Goal: Task Accomplishment & Management: Use online tool/utility

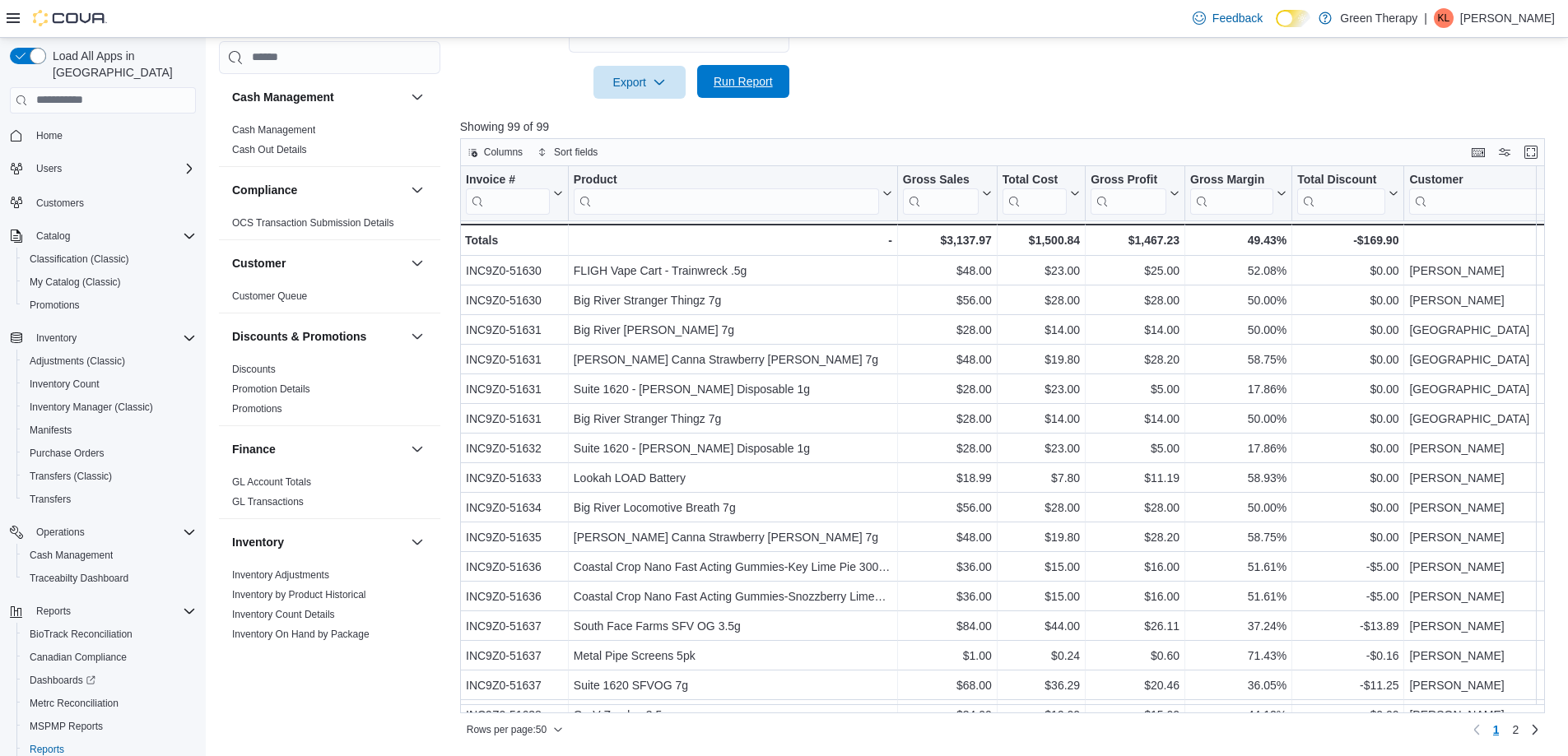
scroll to position [822, 0]
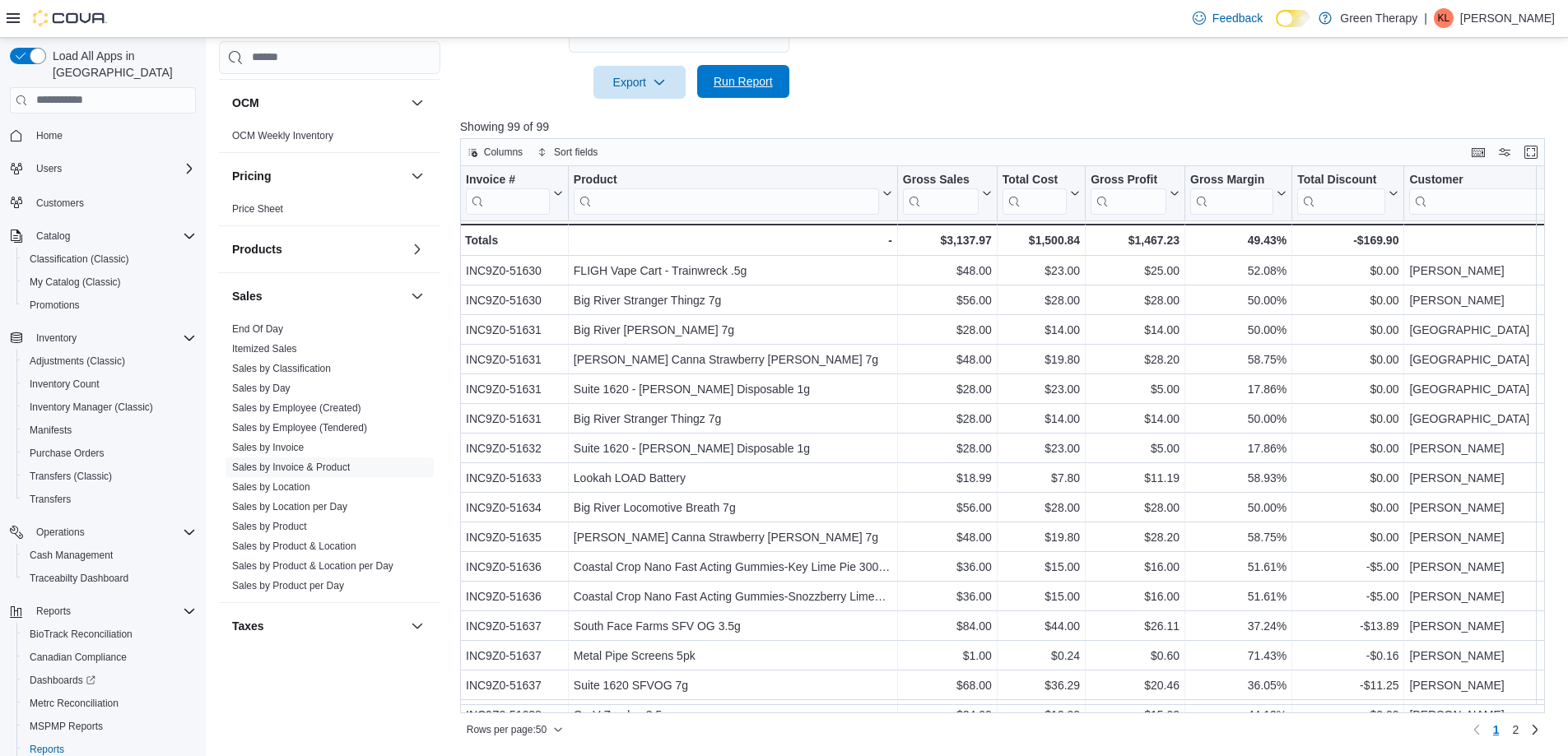
click at [754, 80] on span "Run Report" at bounding box center [743, 81] width 60 height 16
click at [1500, 731] on span "2" at bounding box center [1496, 730] width 7 height 16
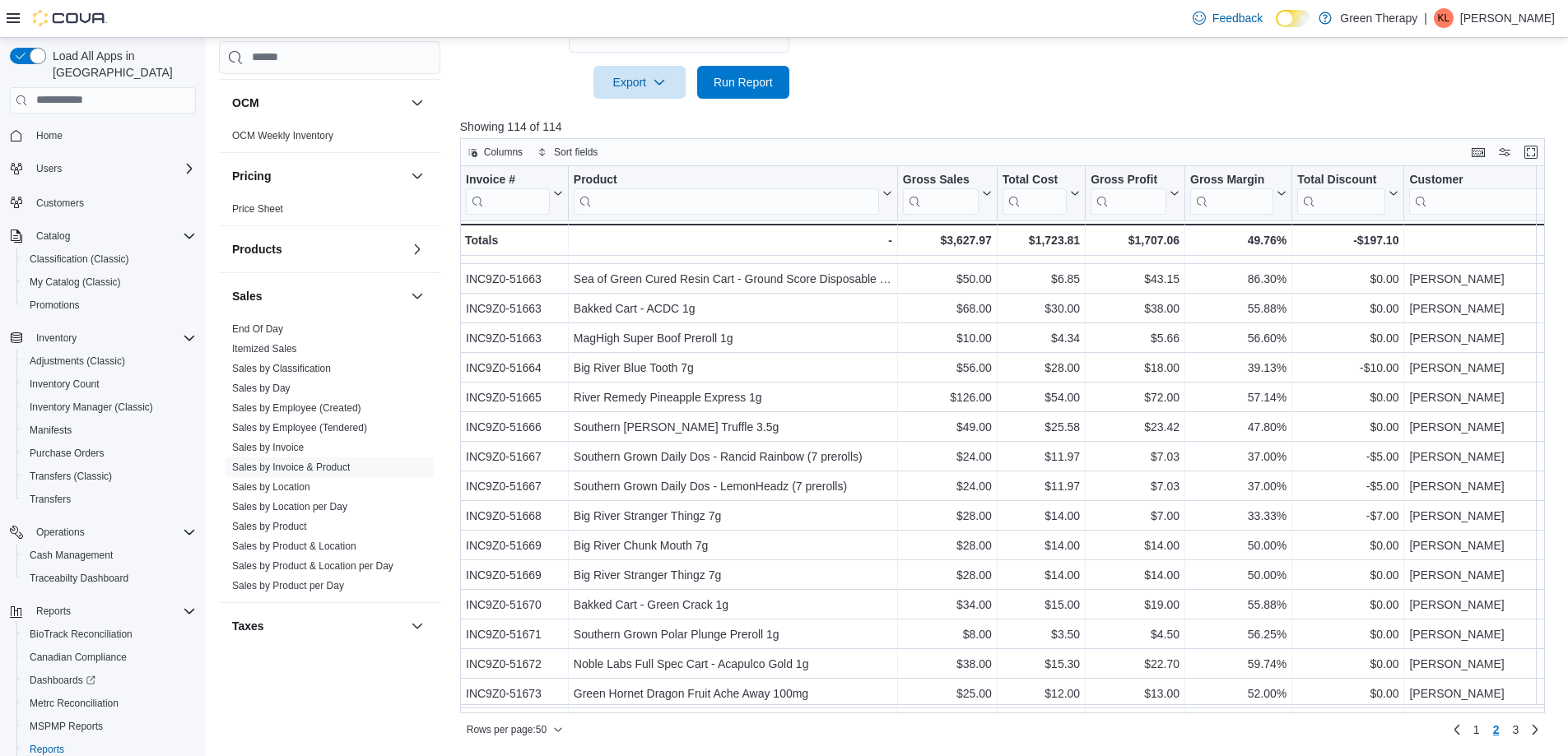
scroll to position [493, 0]
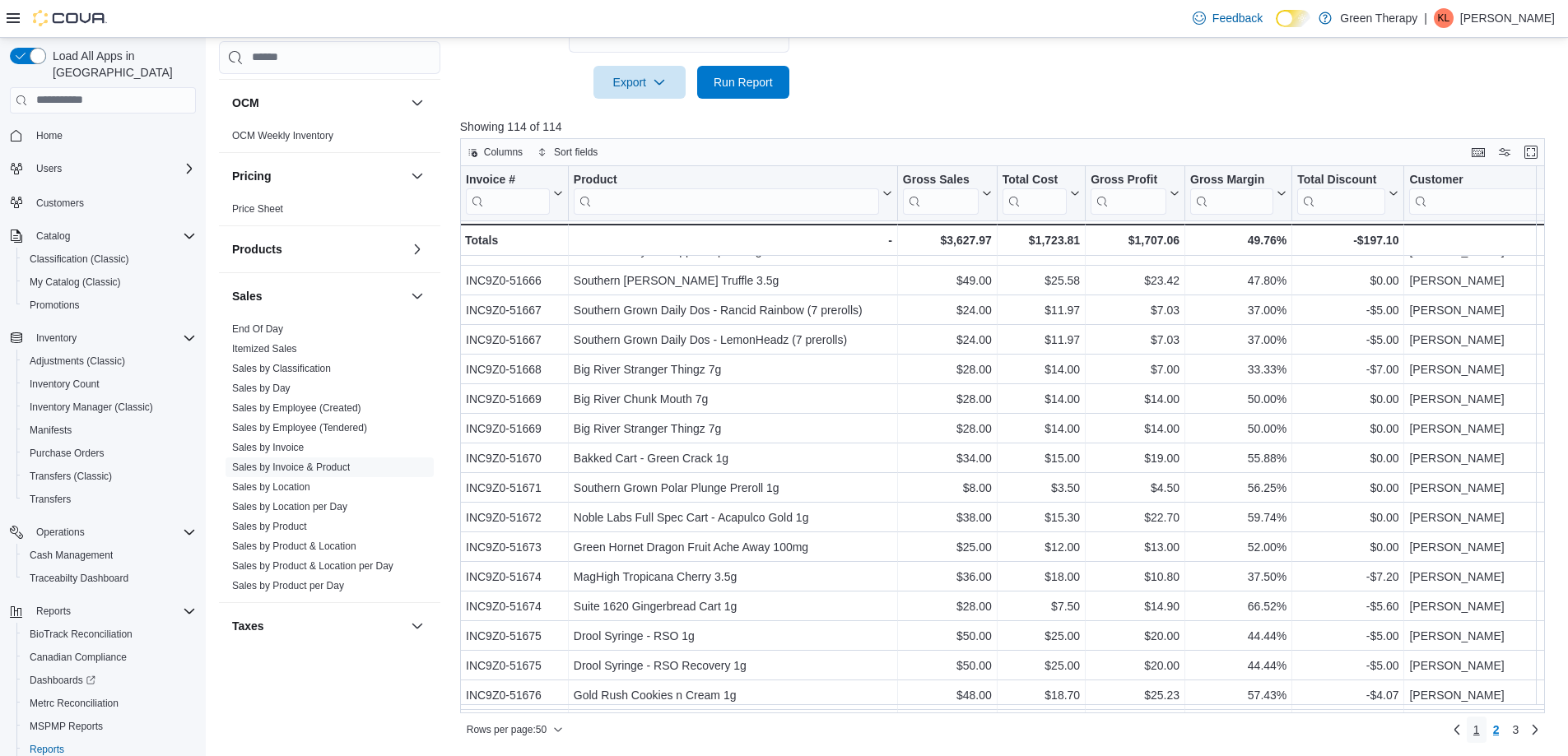
click at [1480, 731] on span "1" at bounding box center [1477, 730] width 7 height 16
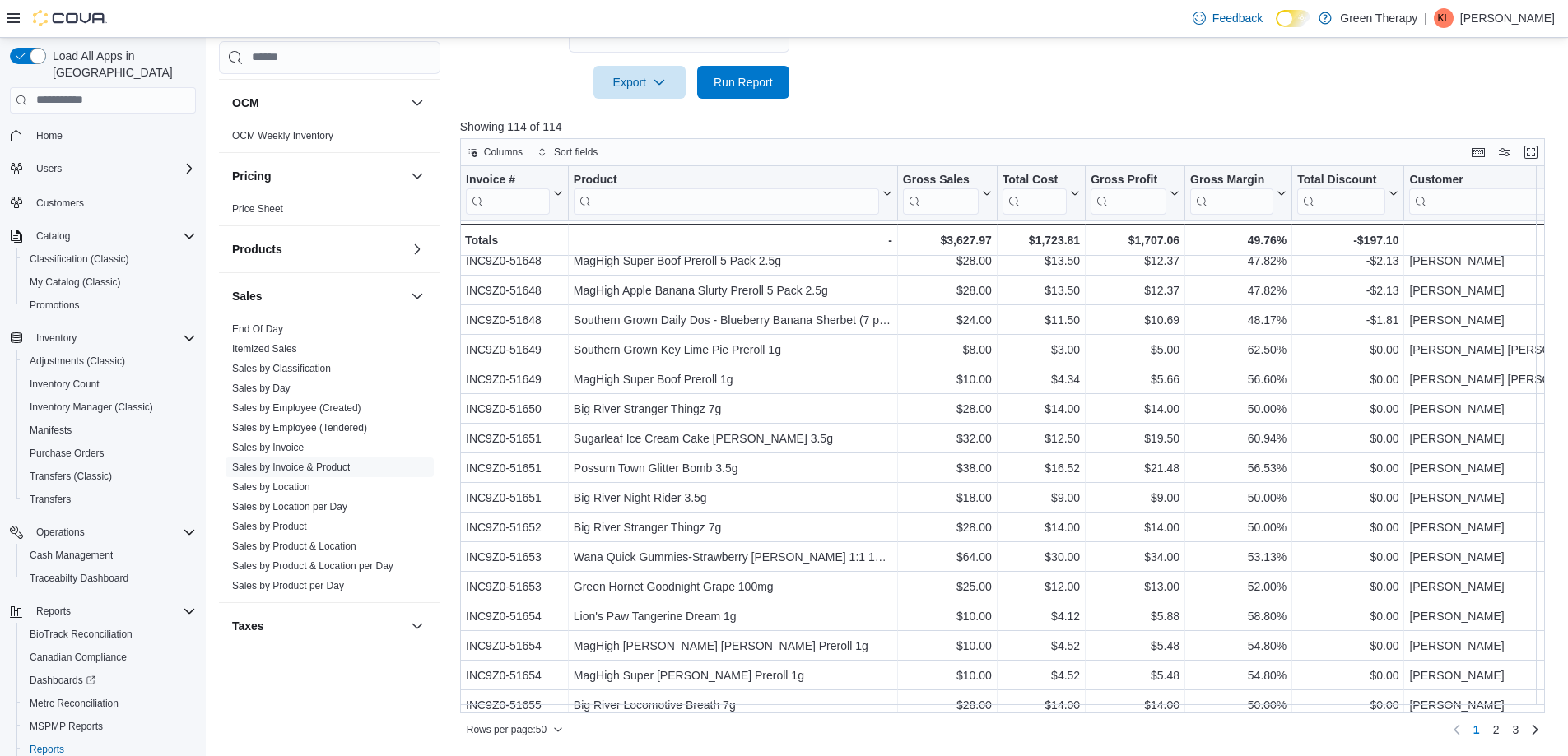
scroll to position [1032, 0]
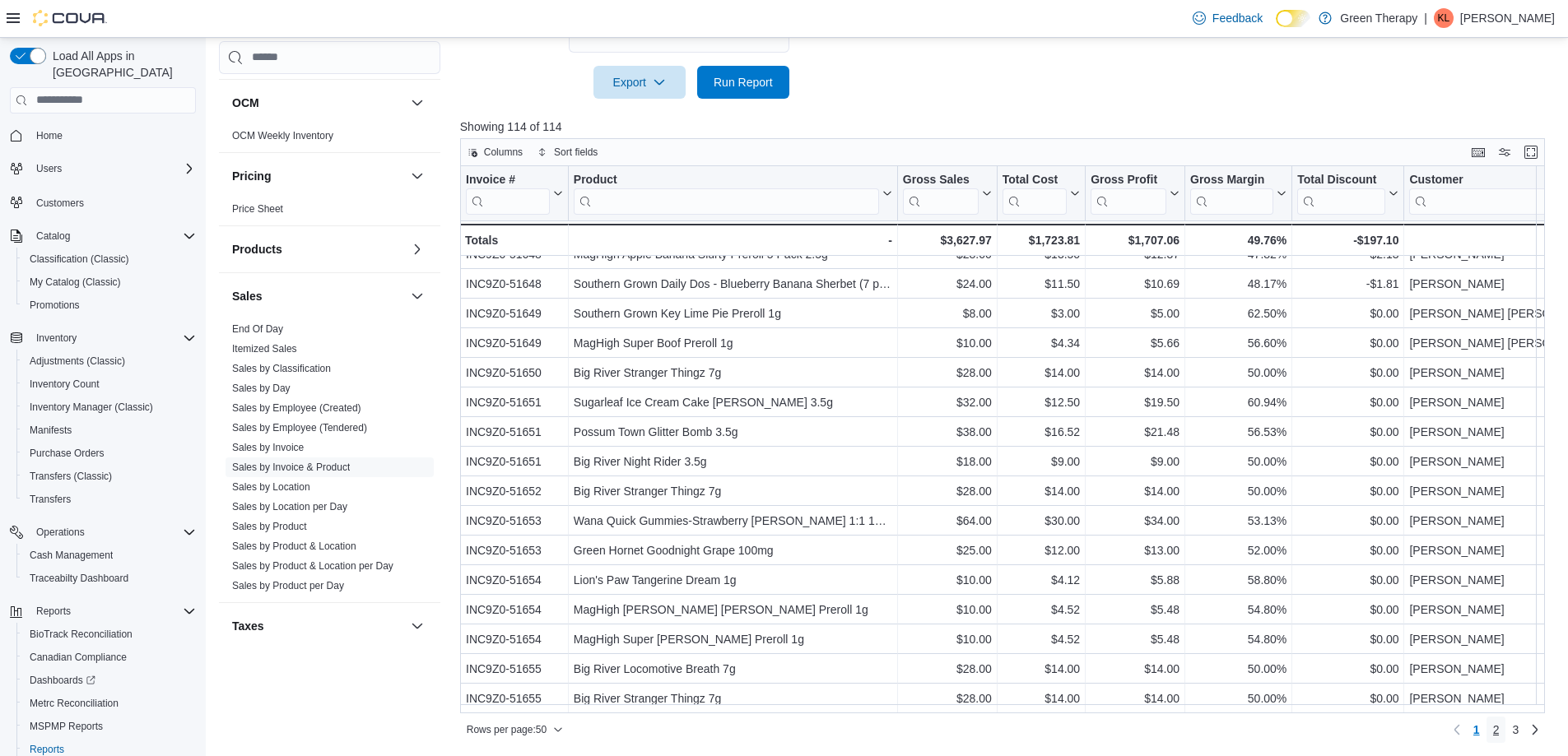
click at [1500, 730] on span "2" at bounding box center [1496, 730] width 7 height 16
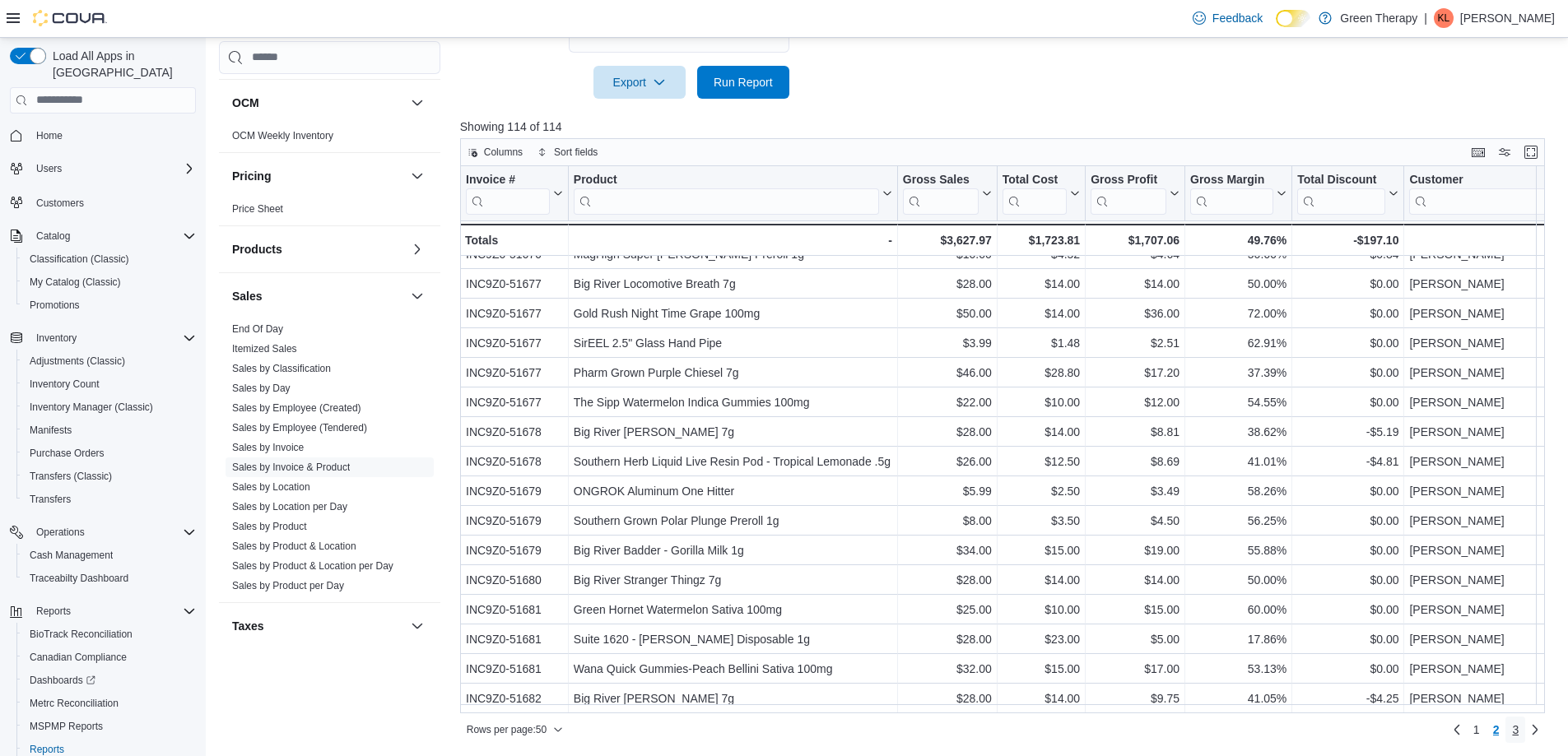
click at [1519, 730] on span "3" at bounding box center [1515, 730] width 7 height 16
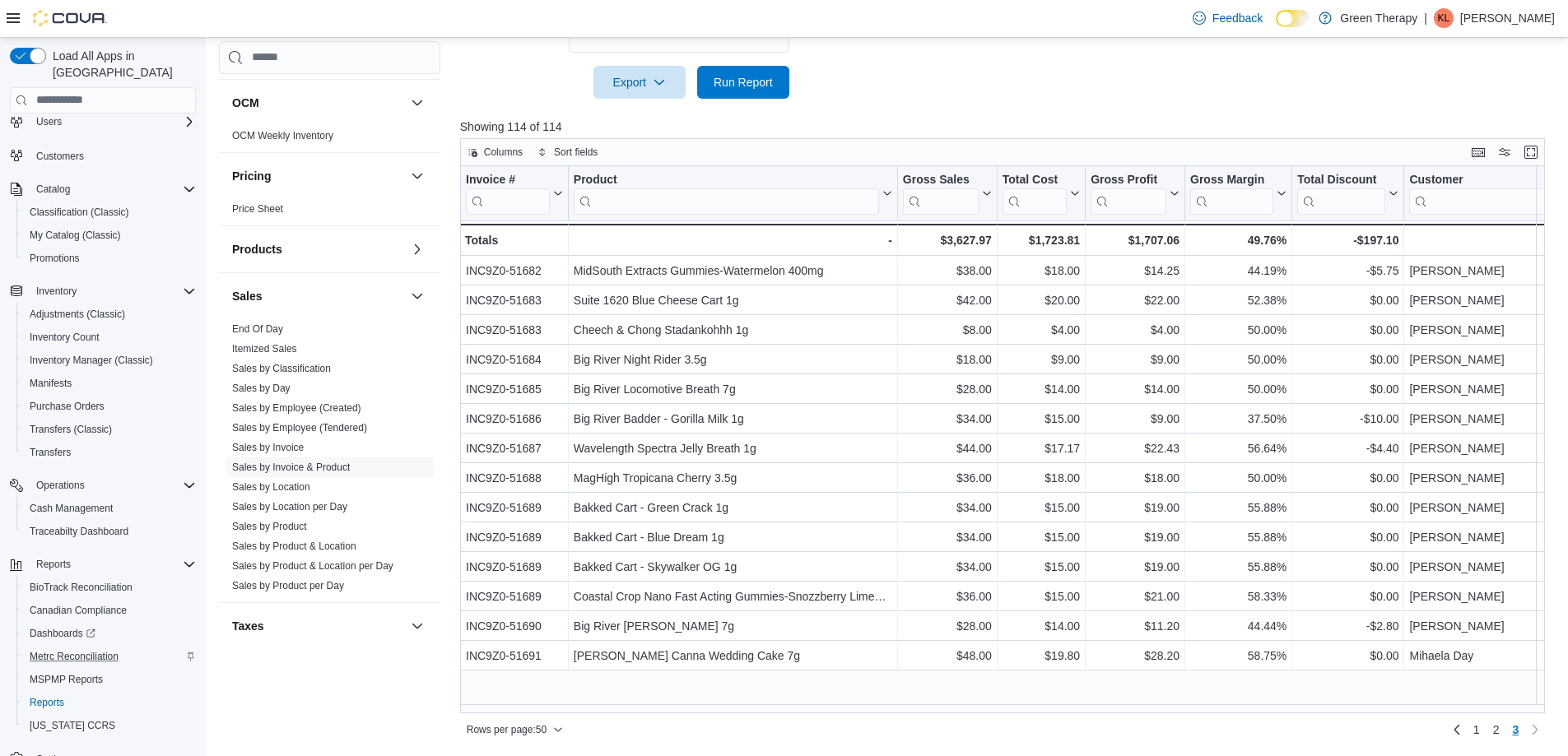
scroll to position [71, 0]
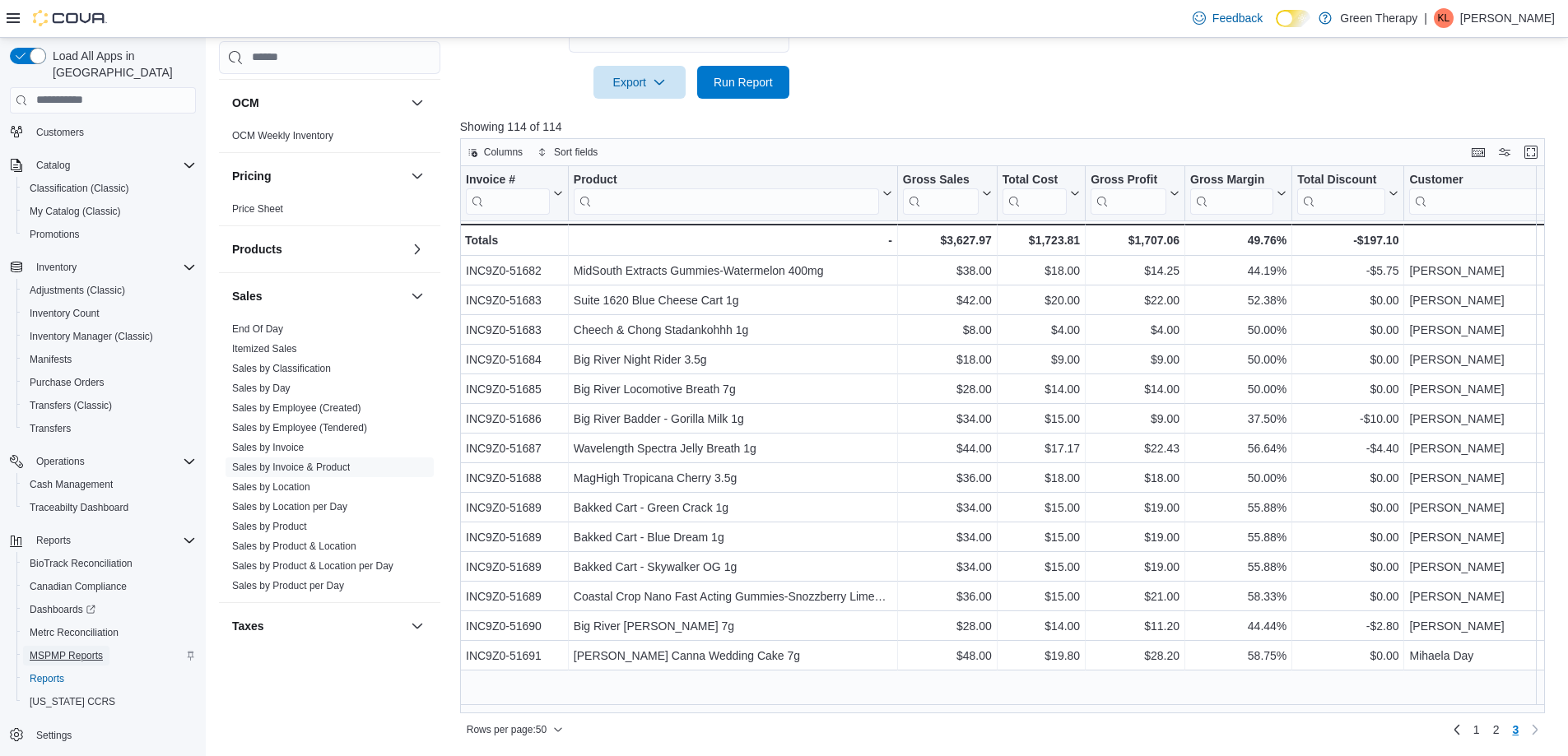
click at [54, 649] on span "MSPMP Reports" at bounding box center [67, 655] width 73 height 13
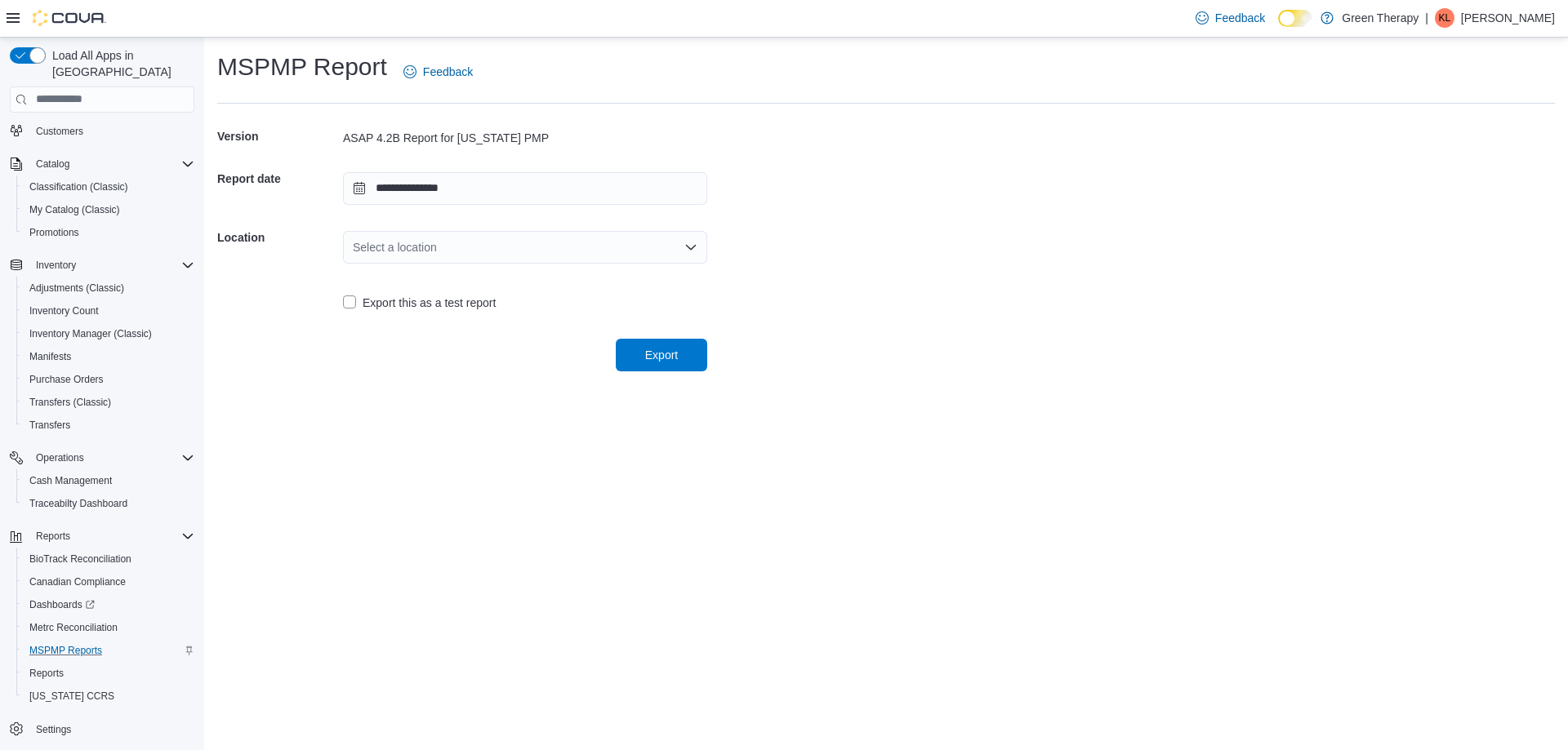
click at [481, 249] on div "Select a location" at bounding box center [524, 247] width 365 height 33
click at [475, 294] on span "[STREET_ADDRESS]" at bounding box center [535, 298] width 325 height 16
click at [659, 358] on span "Export" at bounding box center [661, 353] width 33 height 16
click at [50, 667] on span "Reports" at bounding box center [47, 673] width 35 height 13
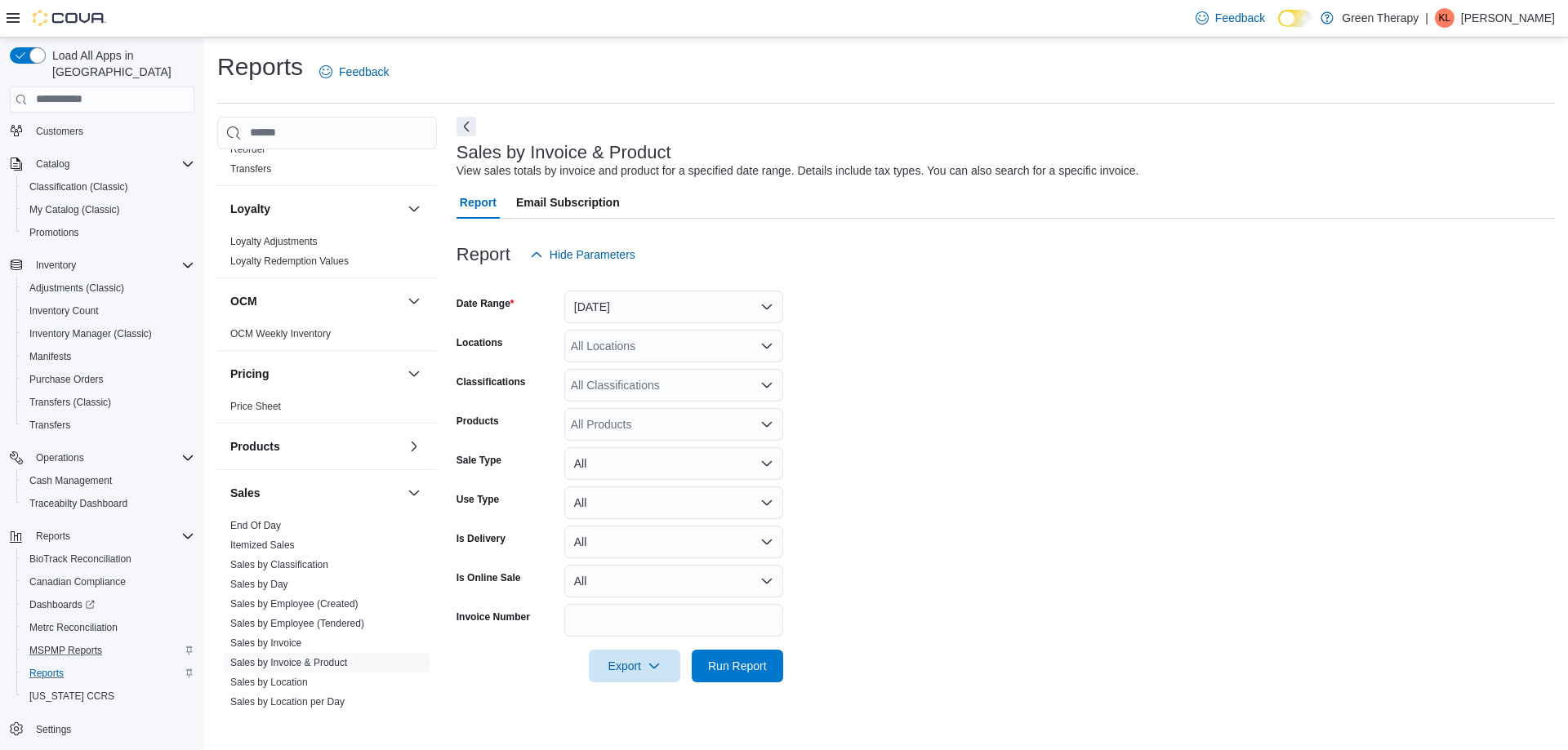
scroll to position [735, 0]
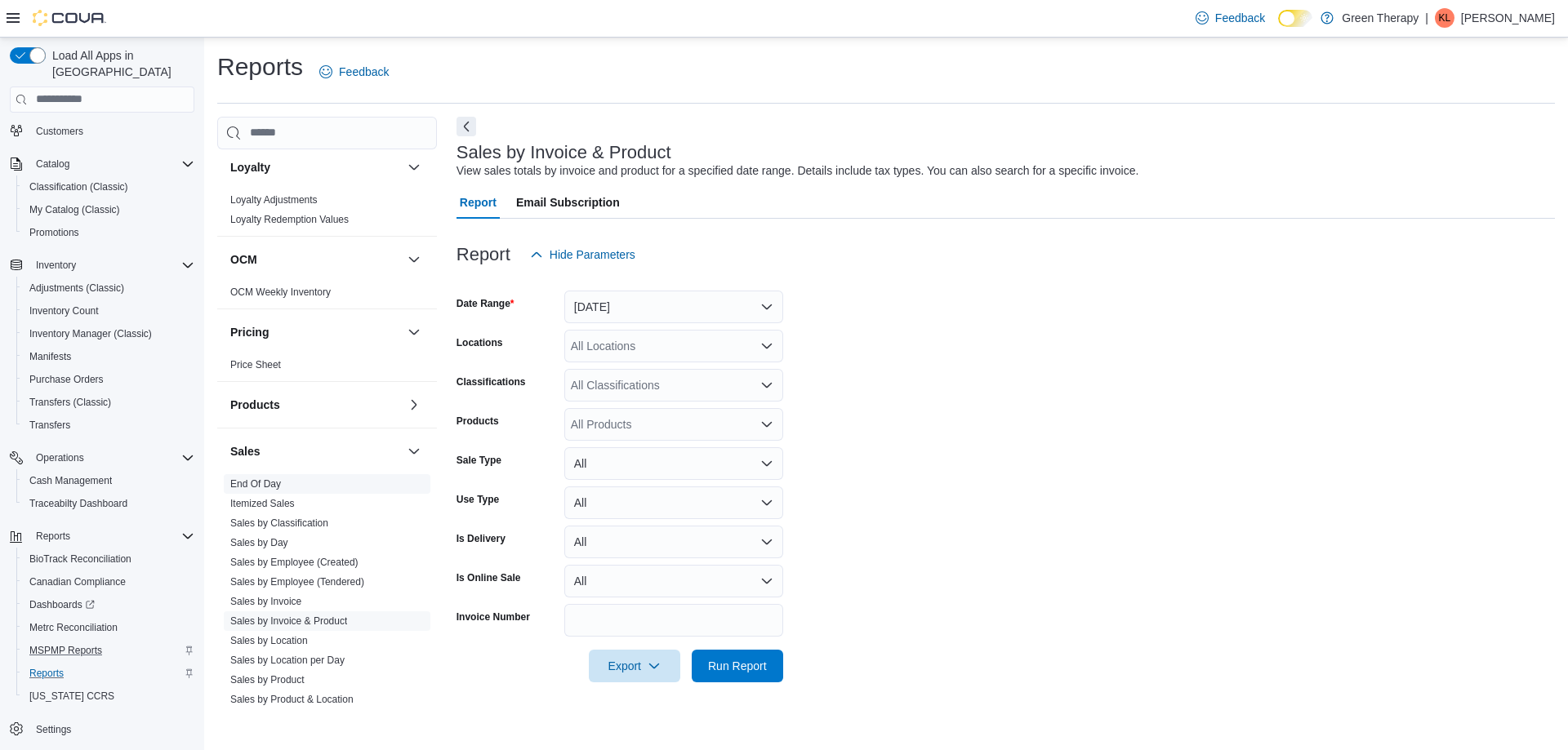
click at [253, 484] on link "End Of Day" at bounding box center [255, 484] width 51 height 12
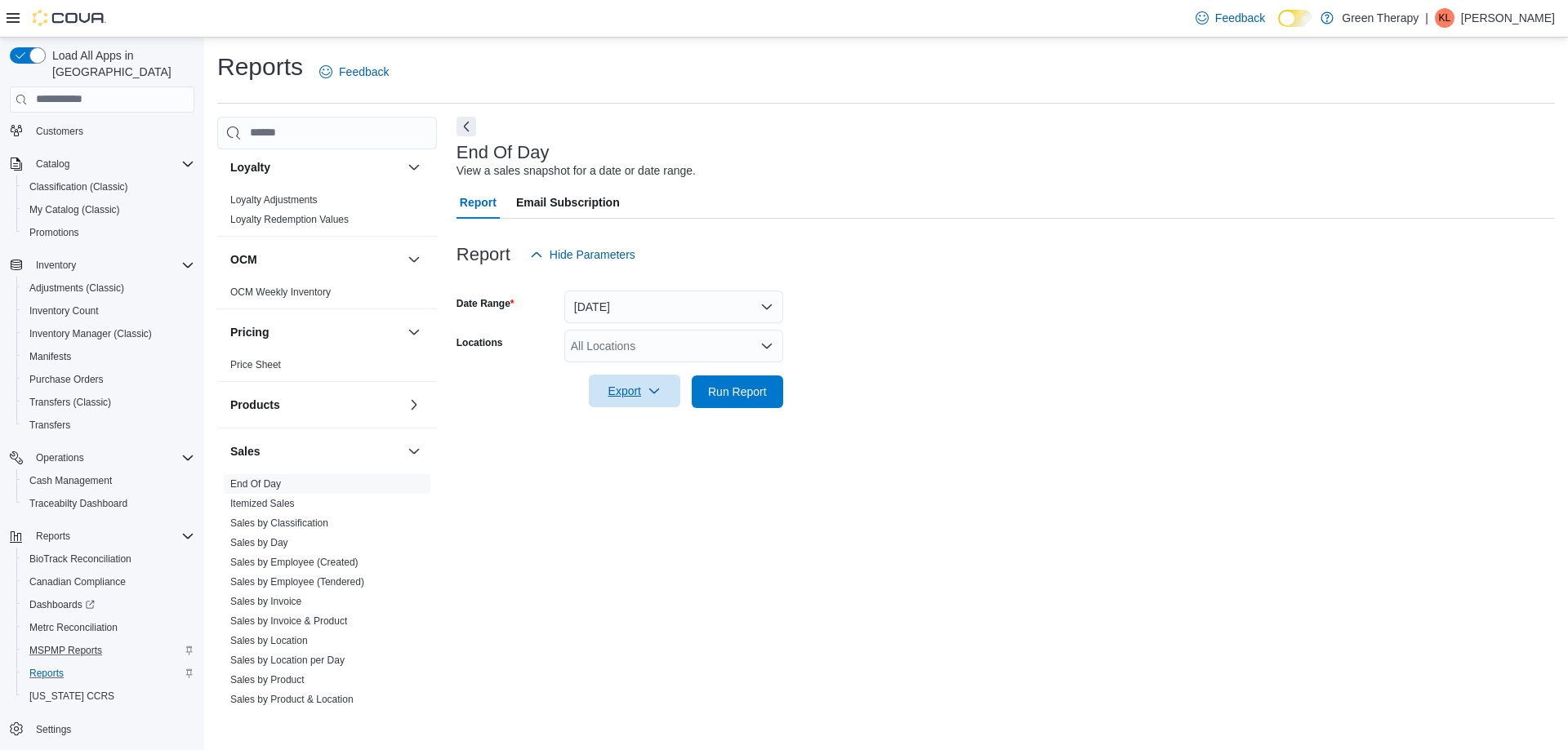
click at [618, 398] on span "Export" at bounding box center [634, 391] width 72 height 33
click at [632, 457] on span "Export to Pdf" at bounding box center [637, 457] width 74 height 13
click at [755, 384] on span "Run Report" at bounding box center [737, 391] width 59 height 16
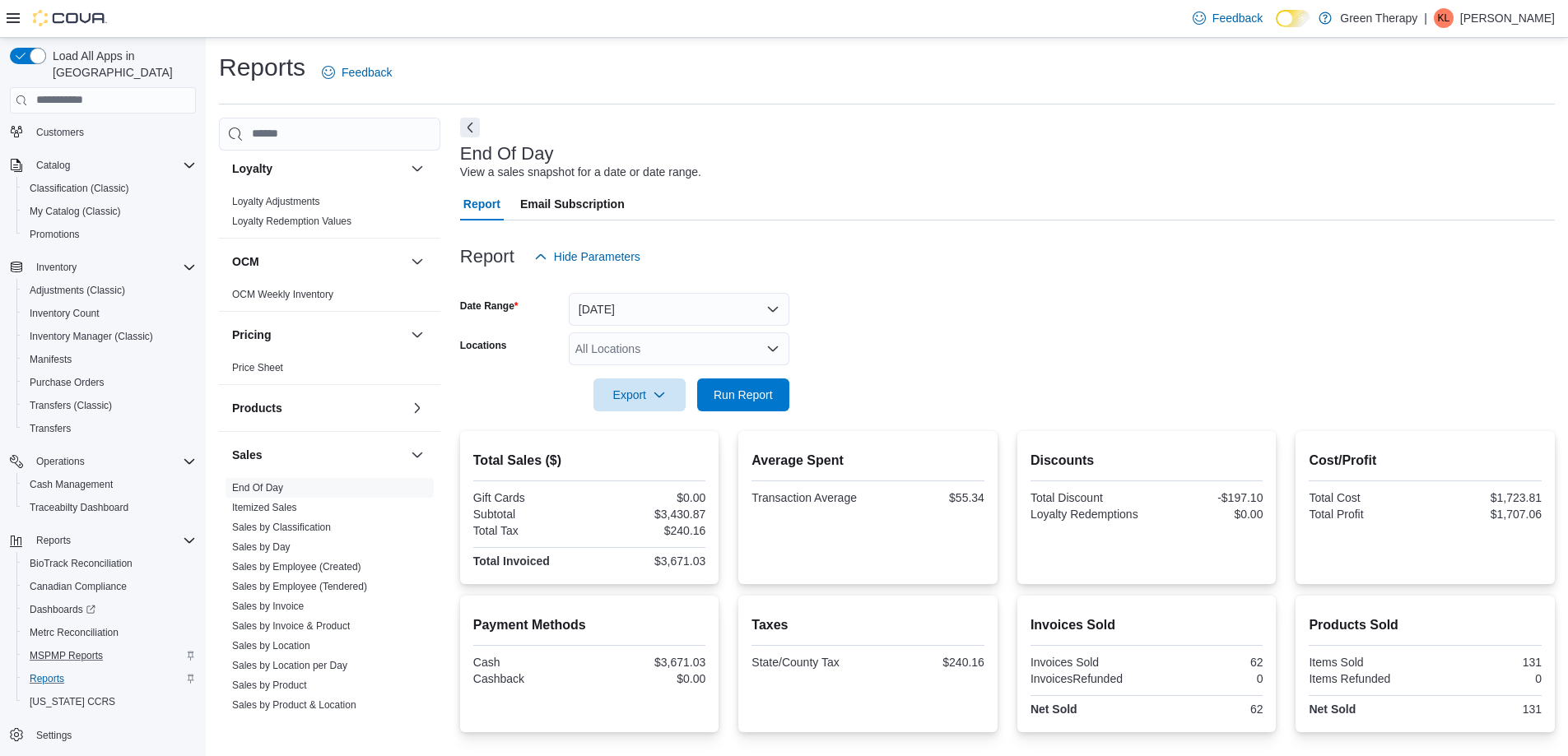
click at [1507, 18] on p "[PERSON_NAME]" at bounding box center [1507, 18] width 95 height 20
click at [1436, 162] on span "Sign Out" at bounding box center [1449, 160] width 44 height 16
